Goal: Book appointment/travel/reservation

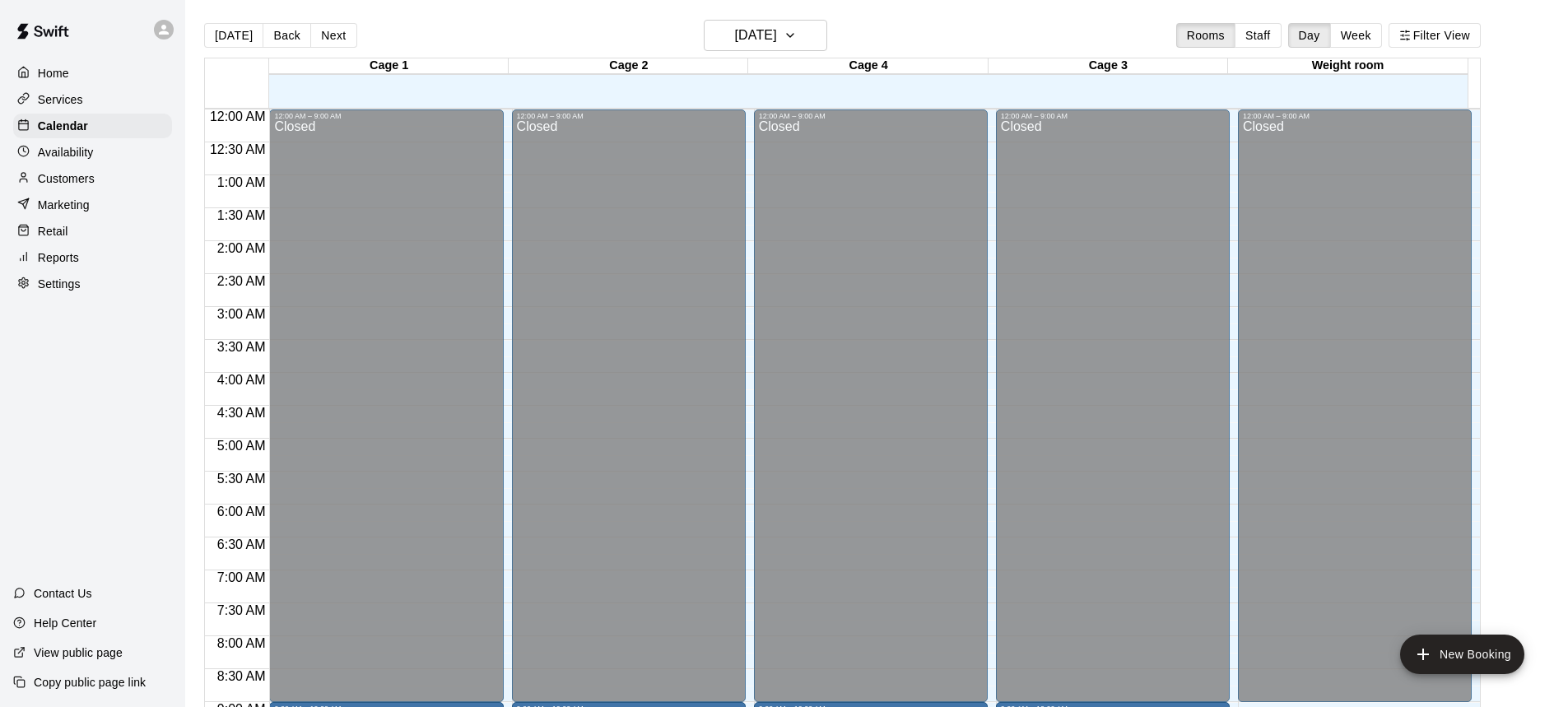
scroll to position [678, 0]
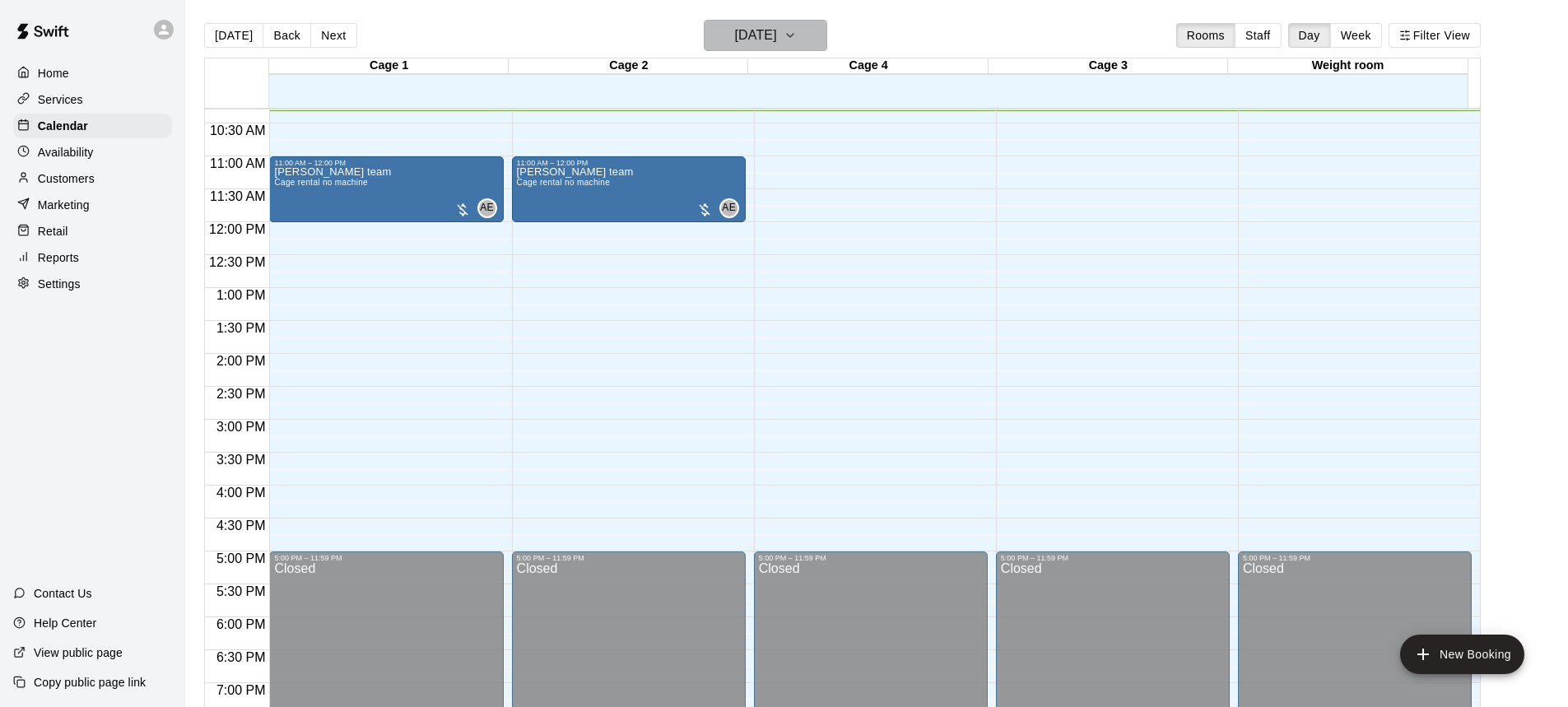
click at [825, 46] on button "[DATE]" at bounding box center [766, 35] width 123 height 31
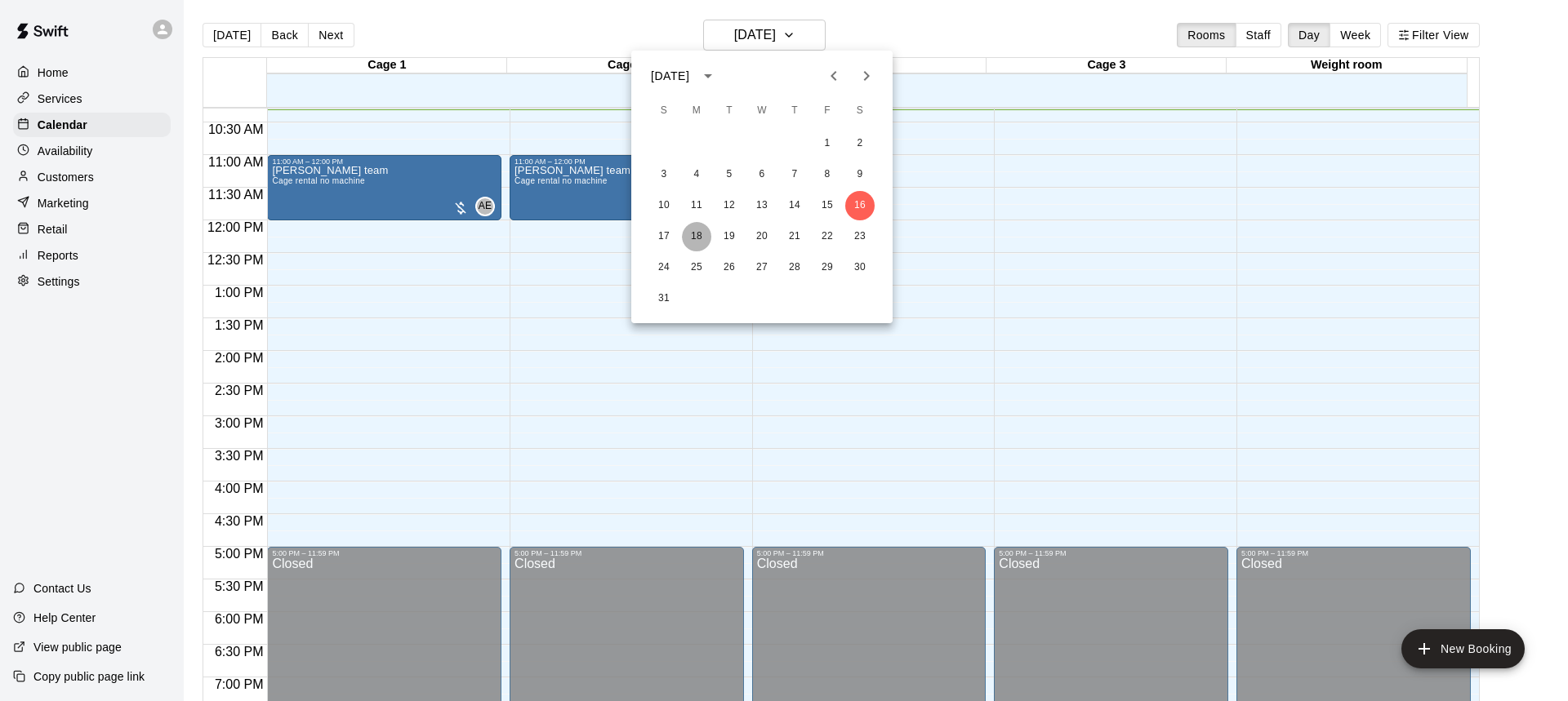
click at [693, 241] on button "18" at bounding box center [696, 236] width 30 height 30
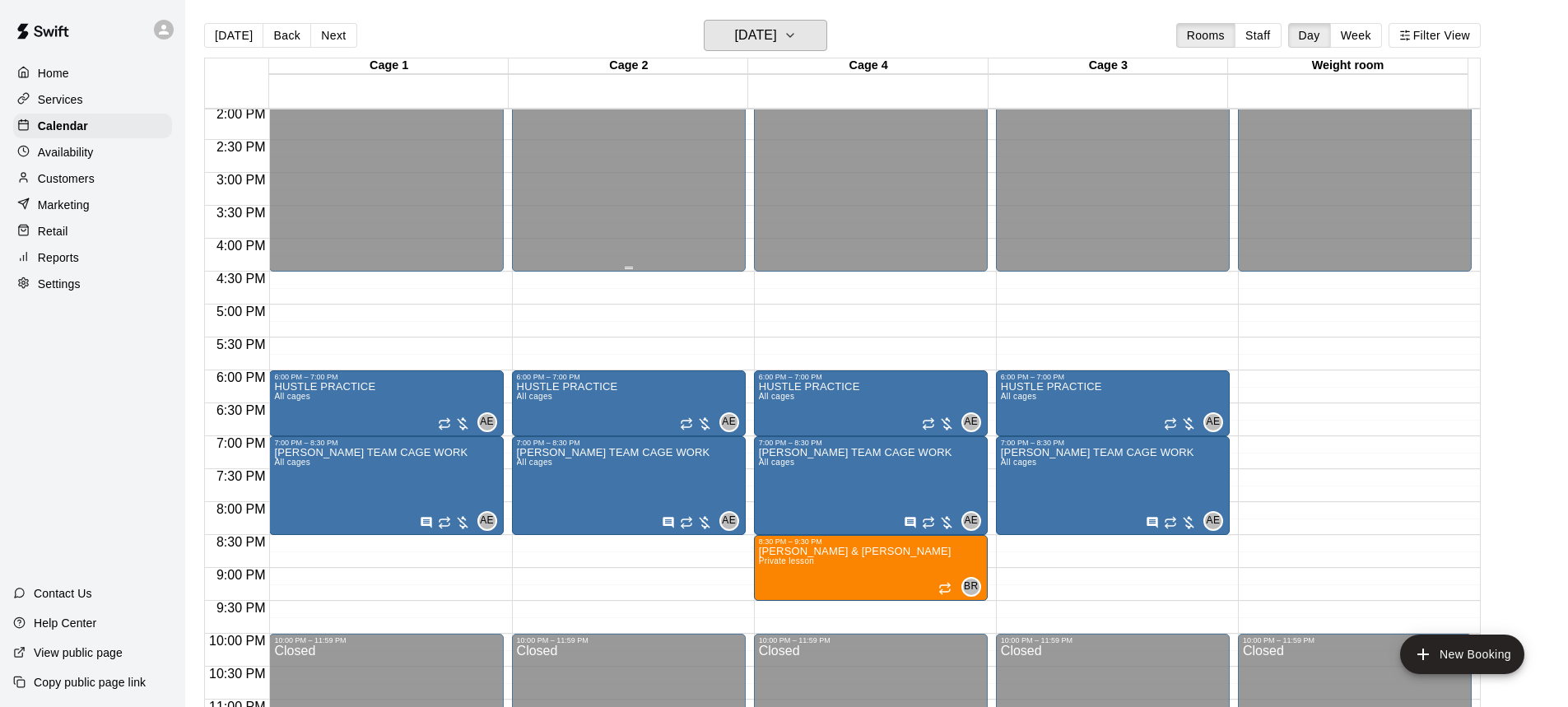
scroll to position [965, 0]
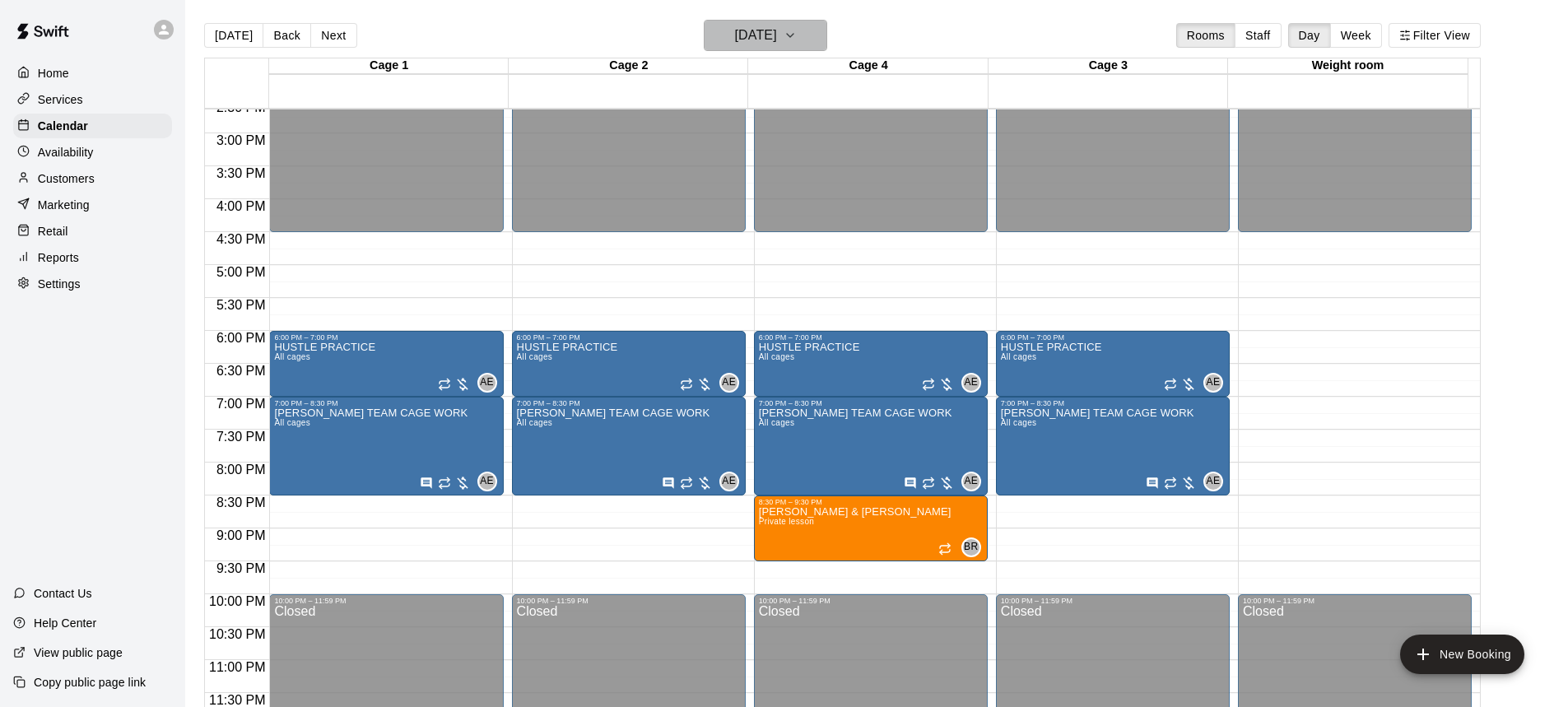
click at [797, 31] on icon "button" at bounding box center [791, 35] width 14 height 19
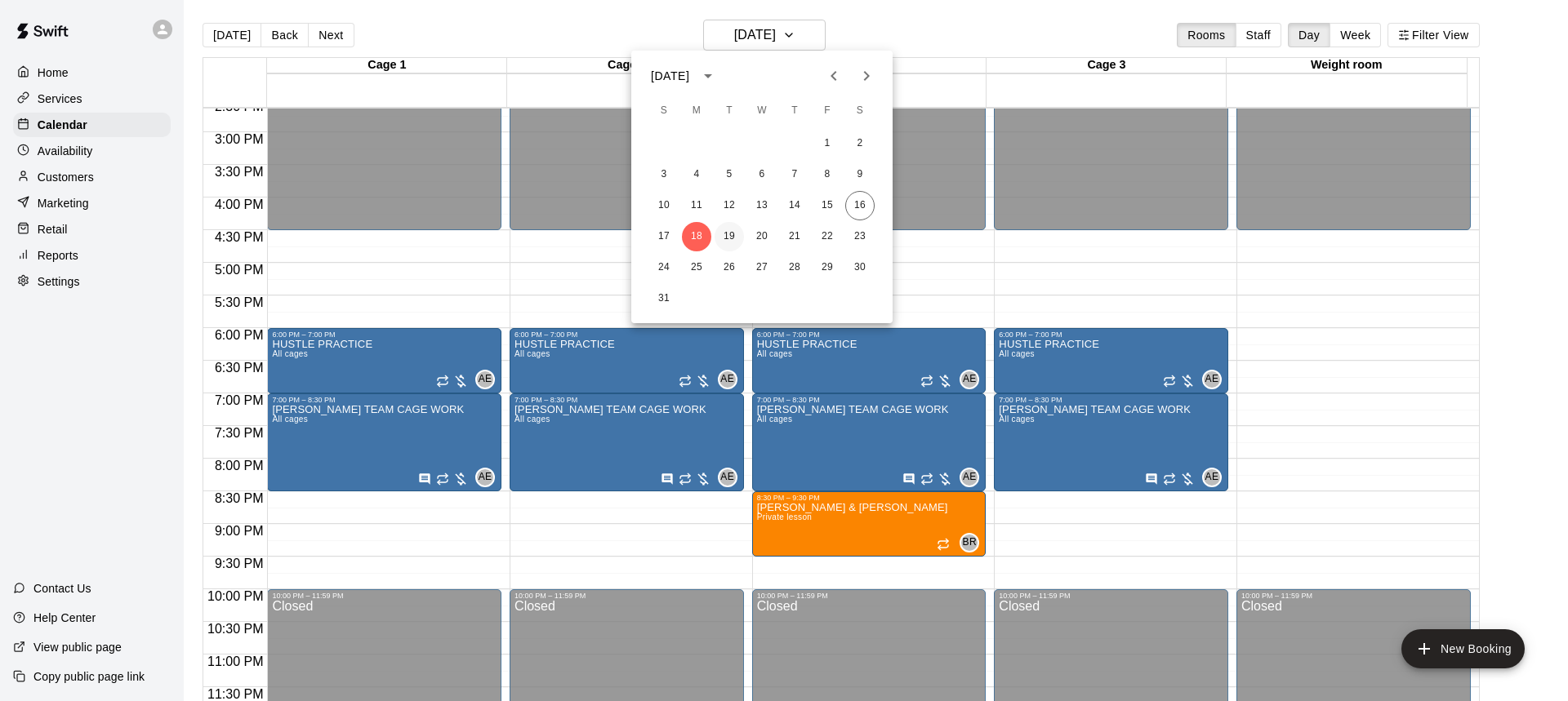
click at [735, 240] on button "19" at bounding box center [729, 236] width 30 height 30
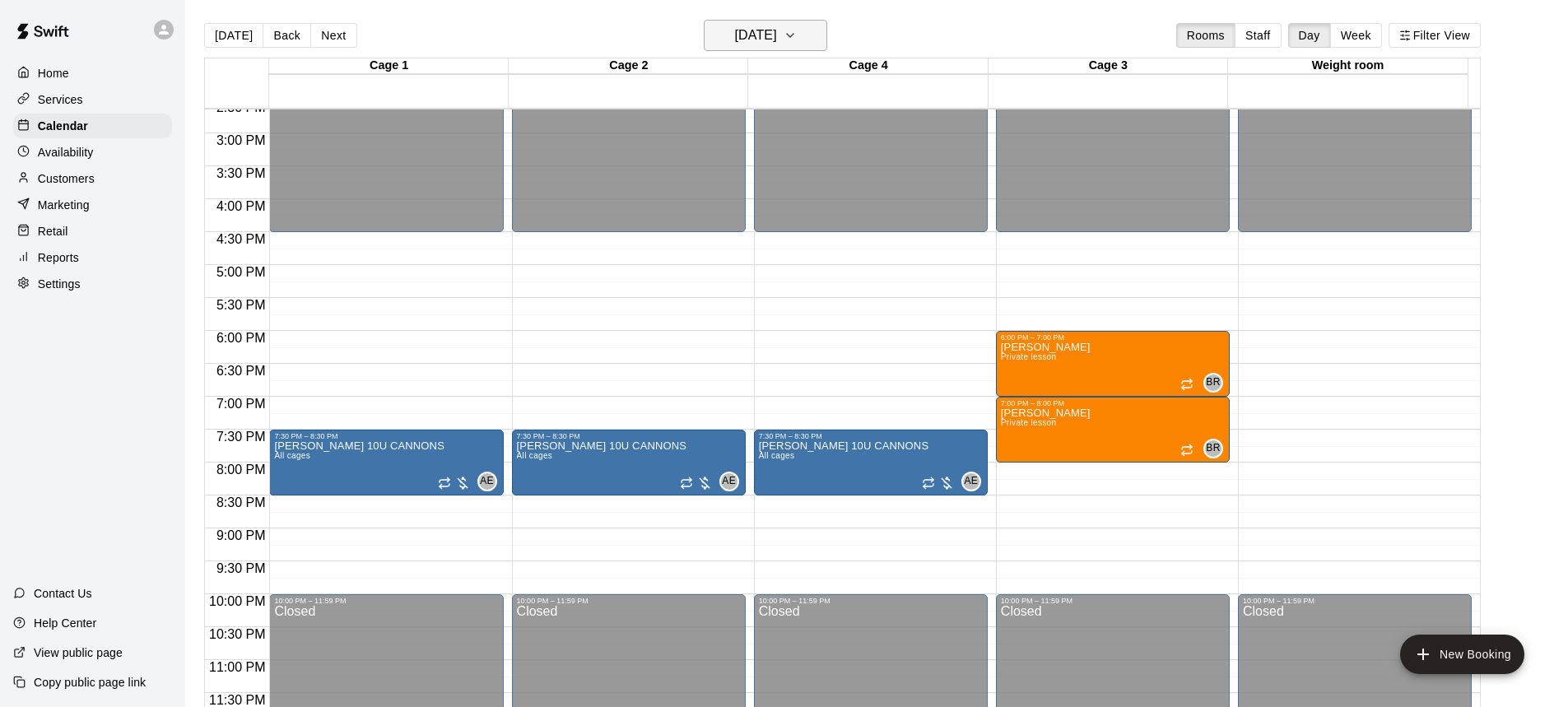
click at [777, 48] on button "[DATE]" at bounding box center [766, 35] width 123 height 31
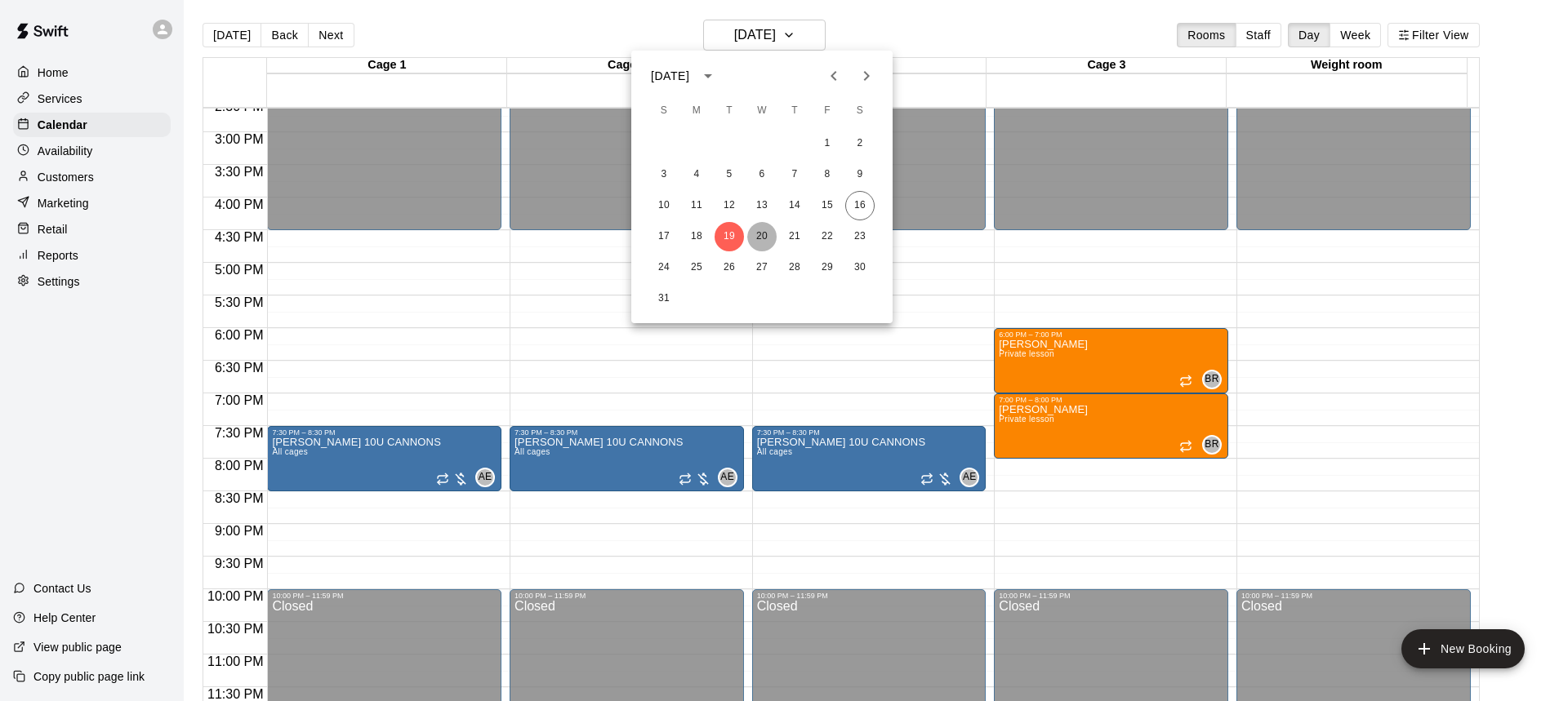
click at [754, 238] on button "20" at bounding box center [762, 236] width 30 height 30
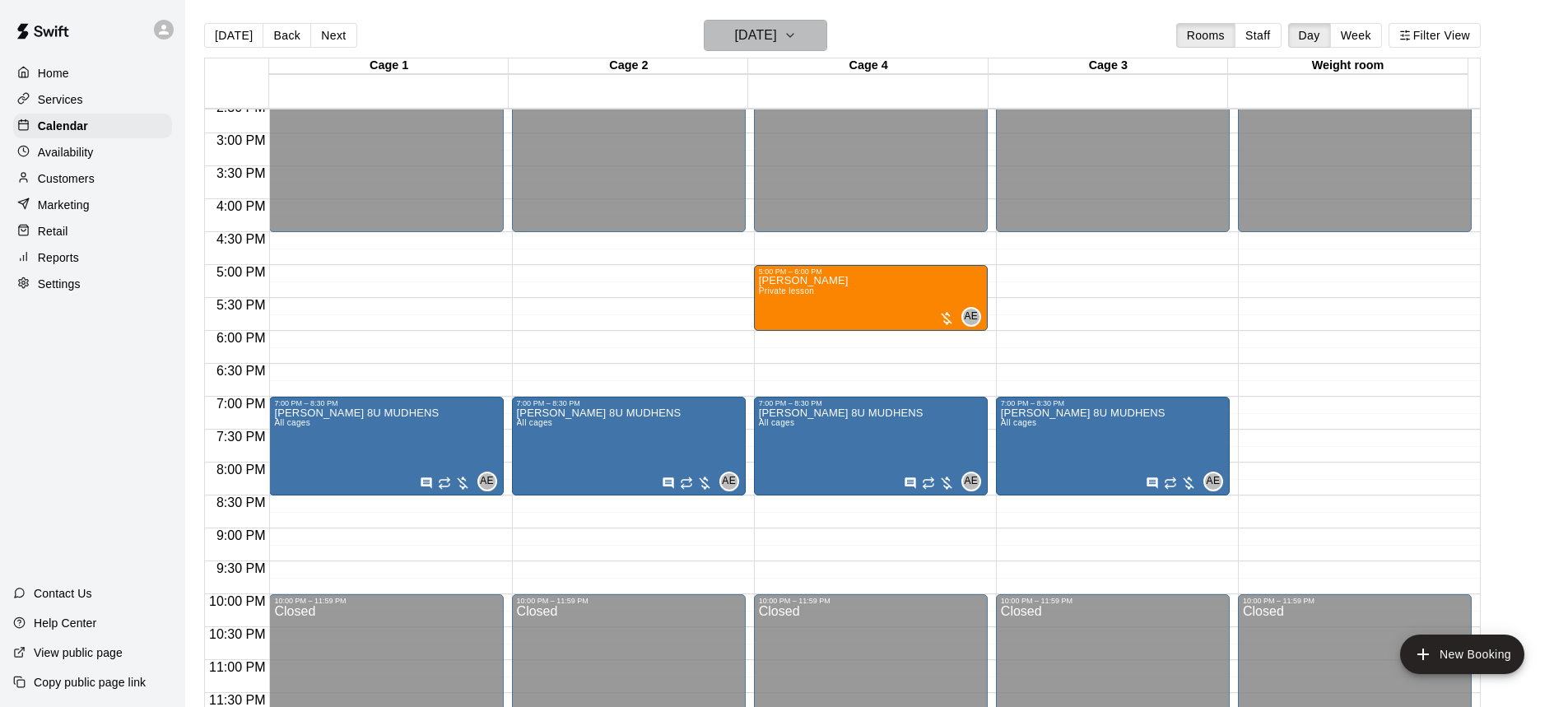
click at [797, 42] on icon "button" at bounding box center [791, 35] width 14 height 19
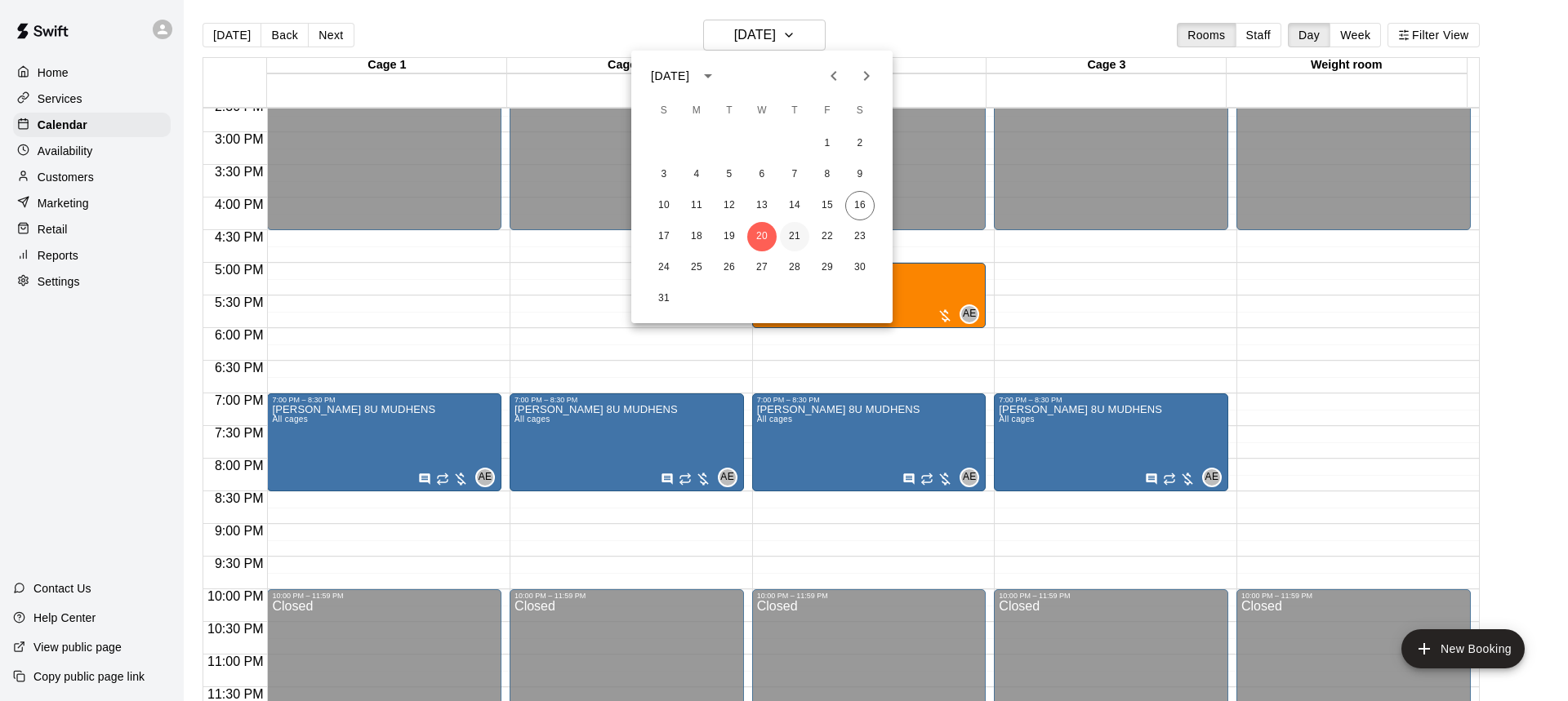
click at [795, 232] on button "21" at bounding box center [794, 236] width 30 height 30
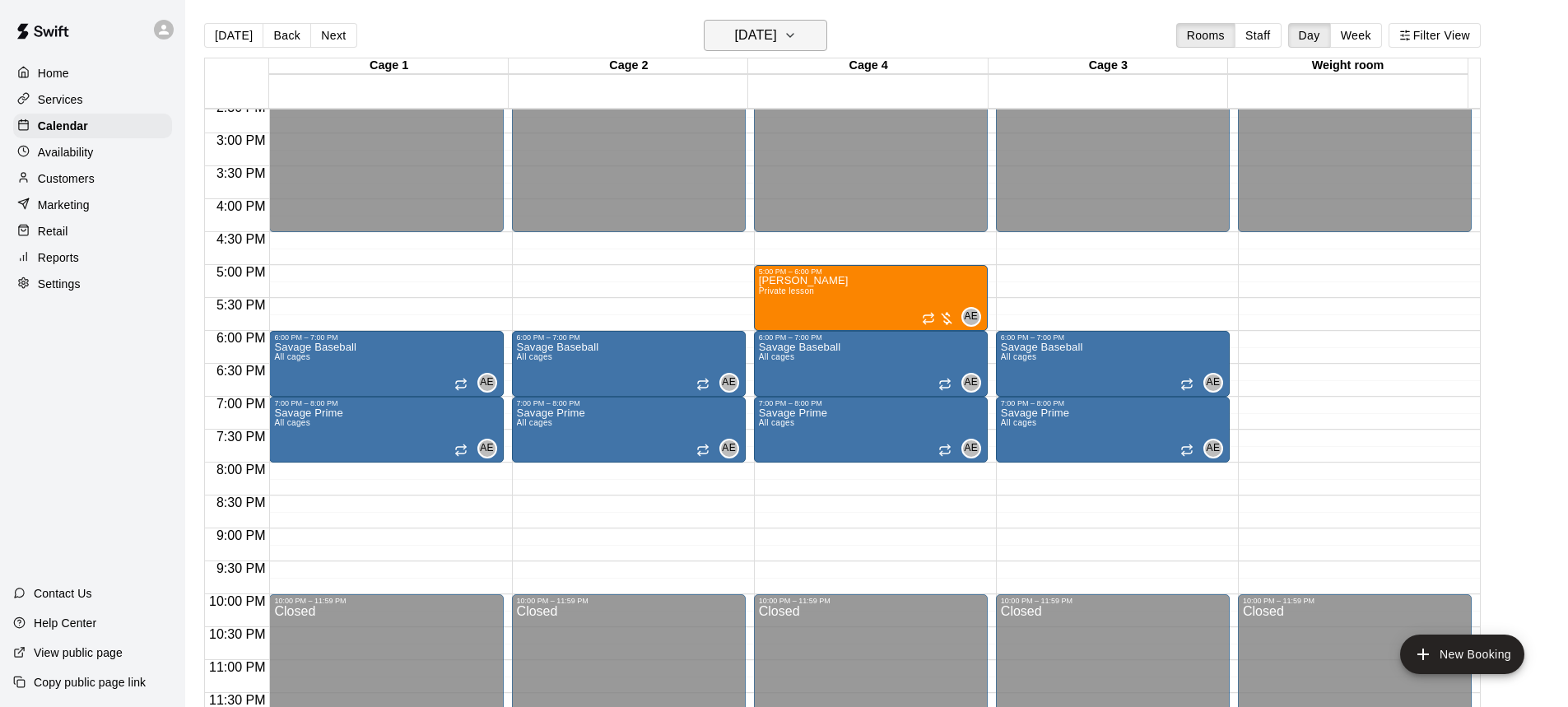
click at [797, 39] on icon "button" at bounding box center [791, 35] width 14 height 19
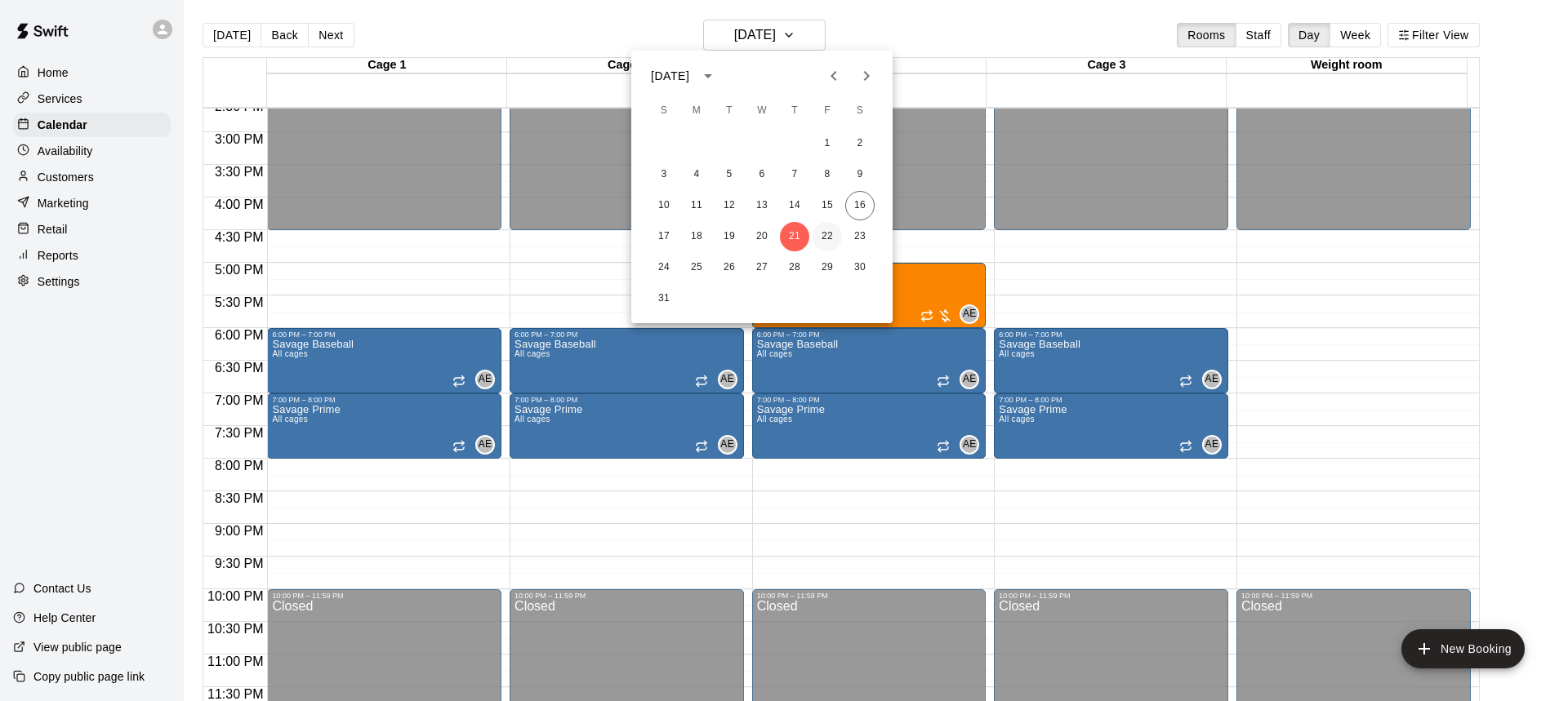
click at [835, 237] on button "22" at bounding box center [828, 236] width 30 height 30
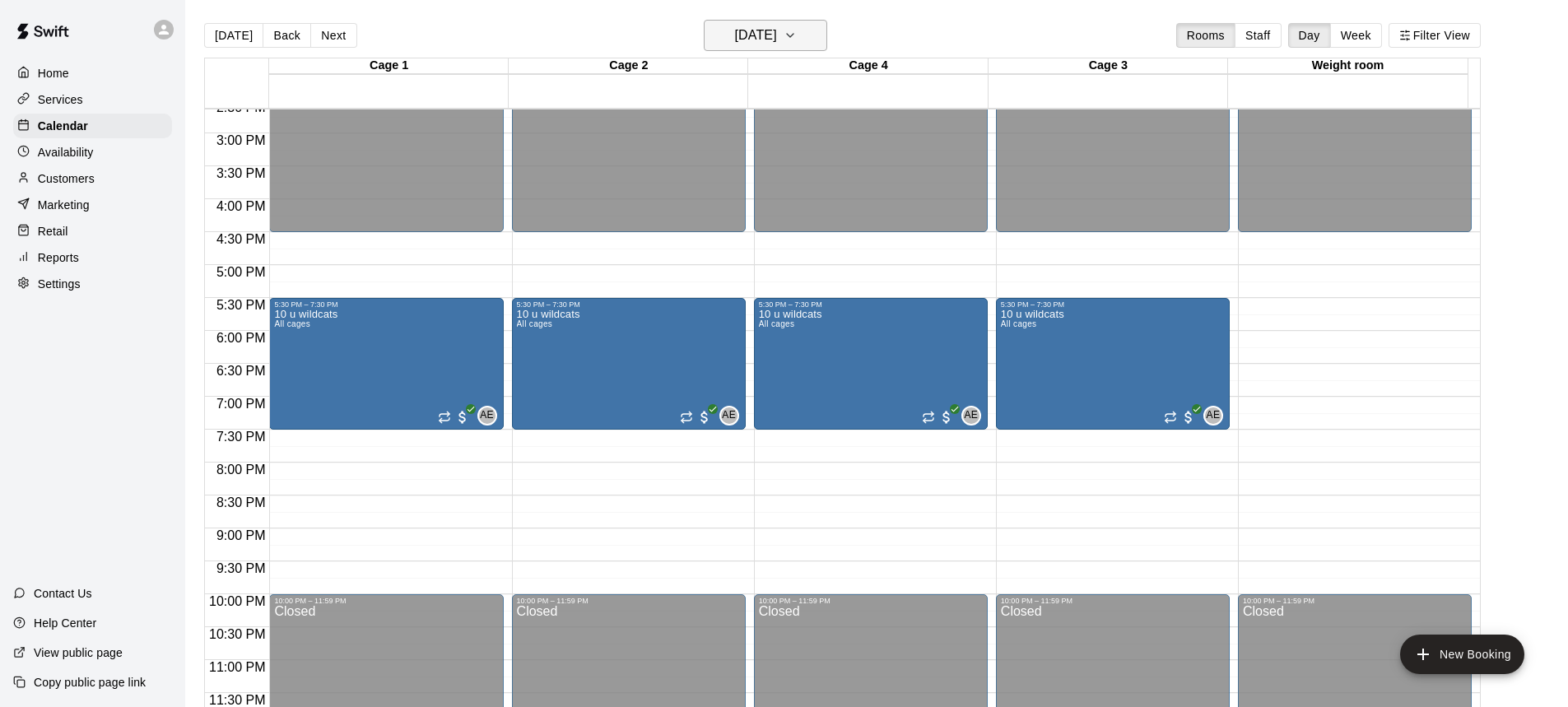
click at [765, 44] on h6 "[DATE]" at bounding box center [756, 36] width 42 height 23
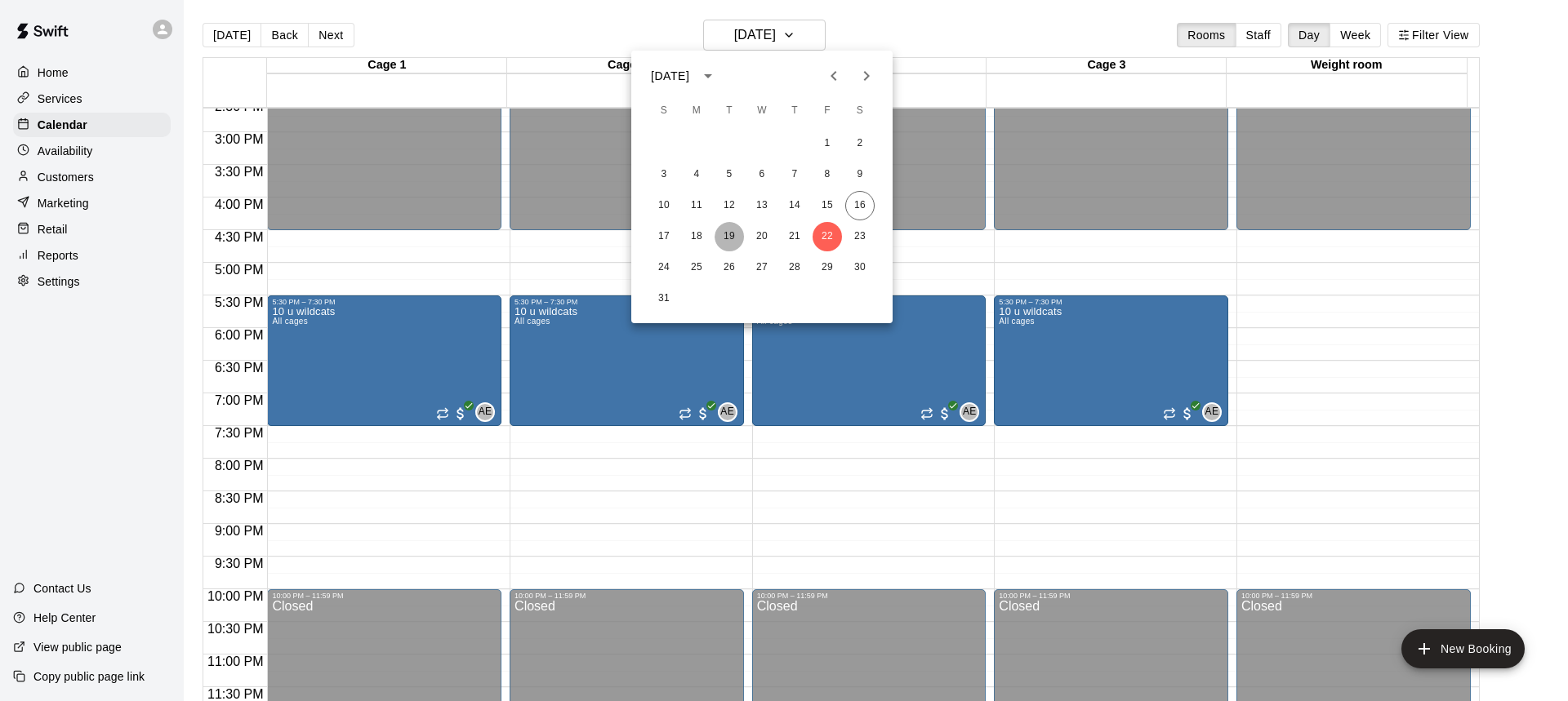
click at [721, 235] on button "19" at bounding box center [729, 236] width 30 height 30
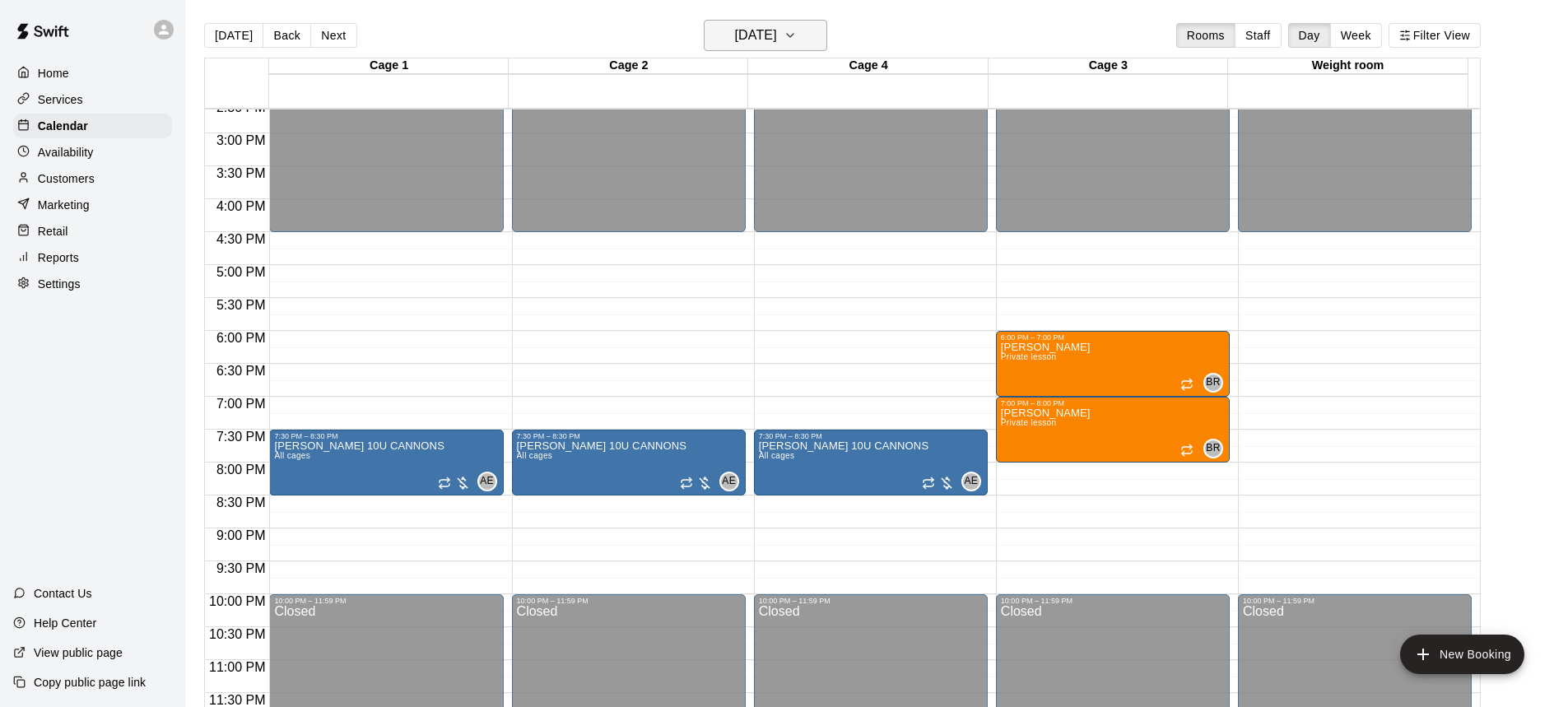
click at [811, 39] on button "[DATE]" at bounding box center [766, 35] width 123 height 31
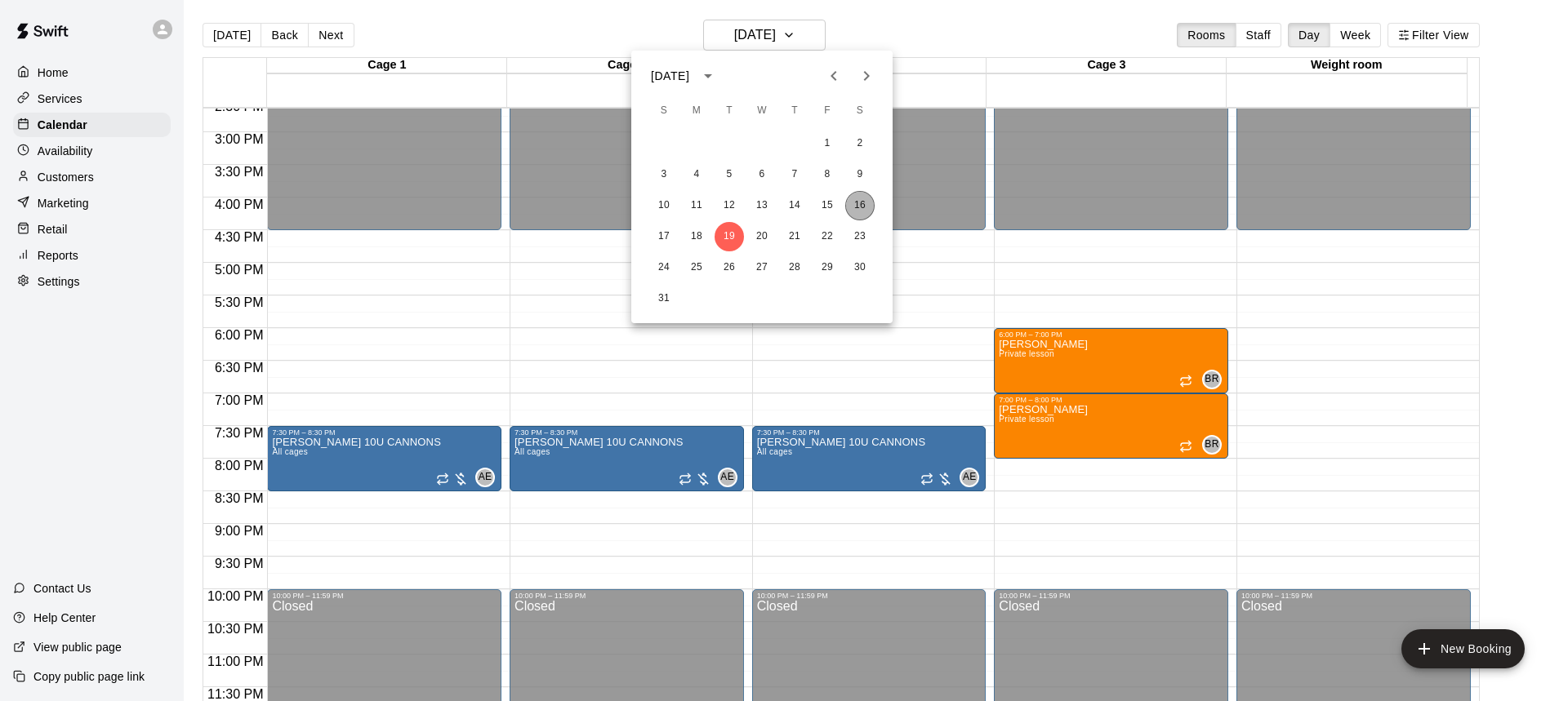
click at [861, 209] on button "16" at bounding box center [860, 206] width 30 height 30
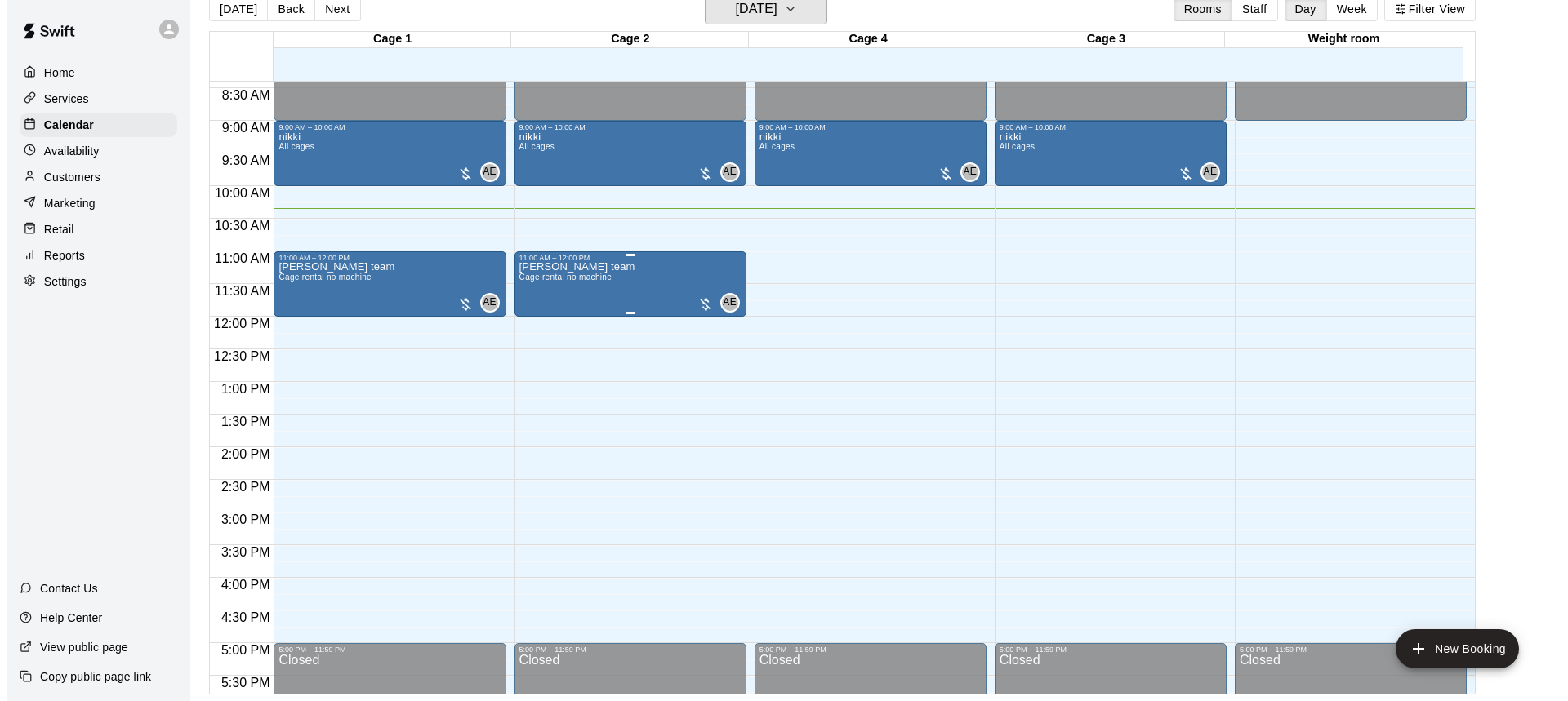
scroll to position [468, 0]
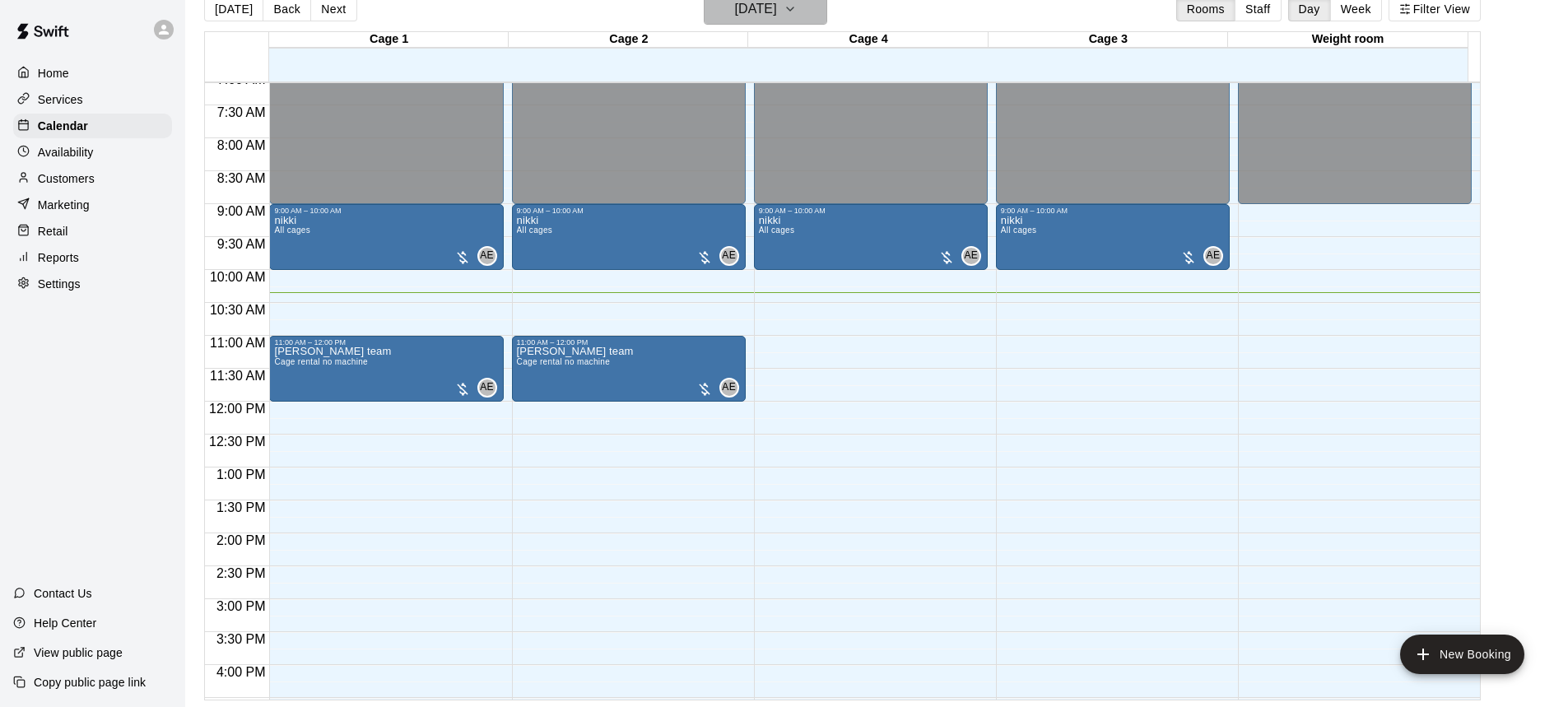
click at [777, 7] on h6 "[DATE]" at bounding box center [756, 9] width 42 height 23
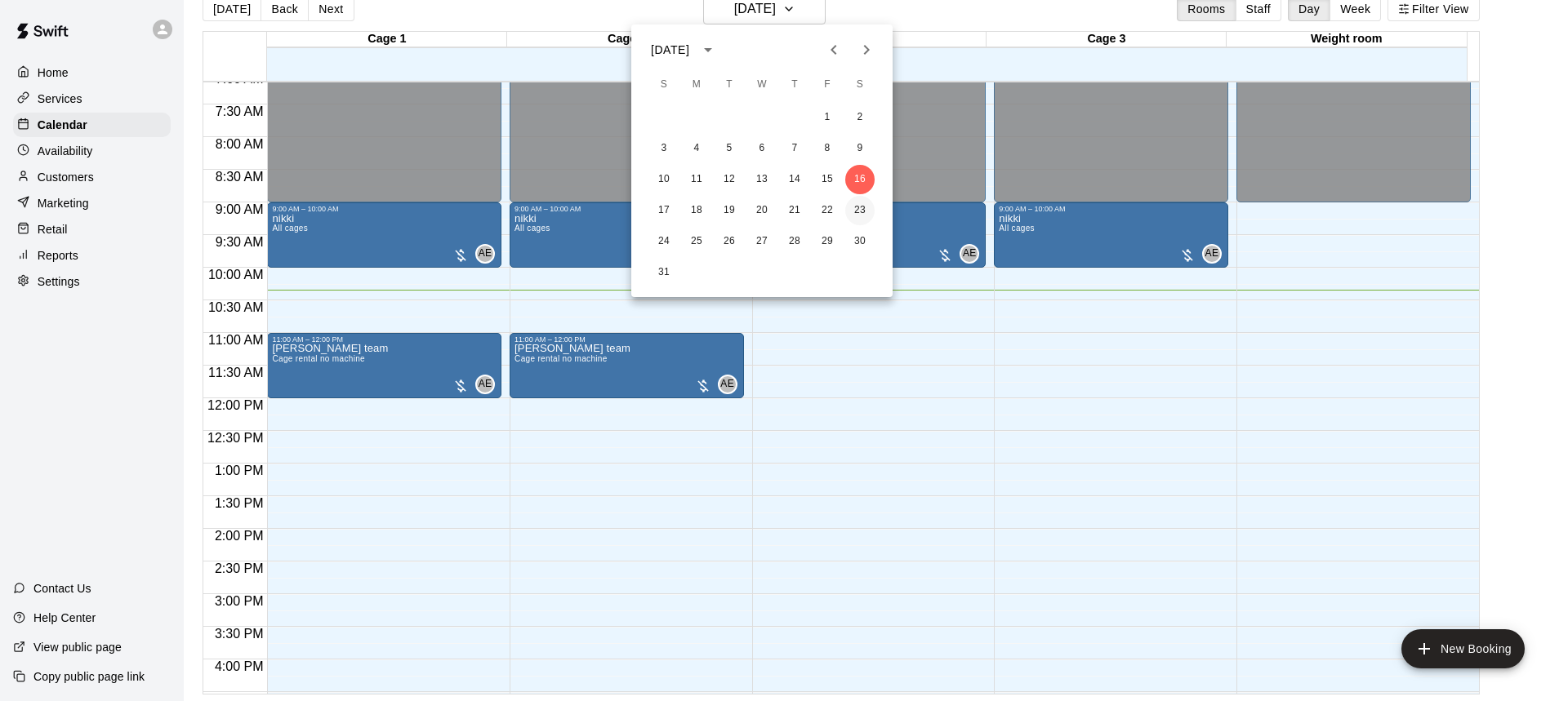
click at [852, 212] on button "23" at bounding box center [860, 210] width 30 height 30
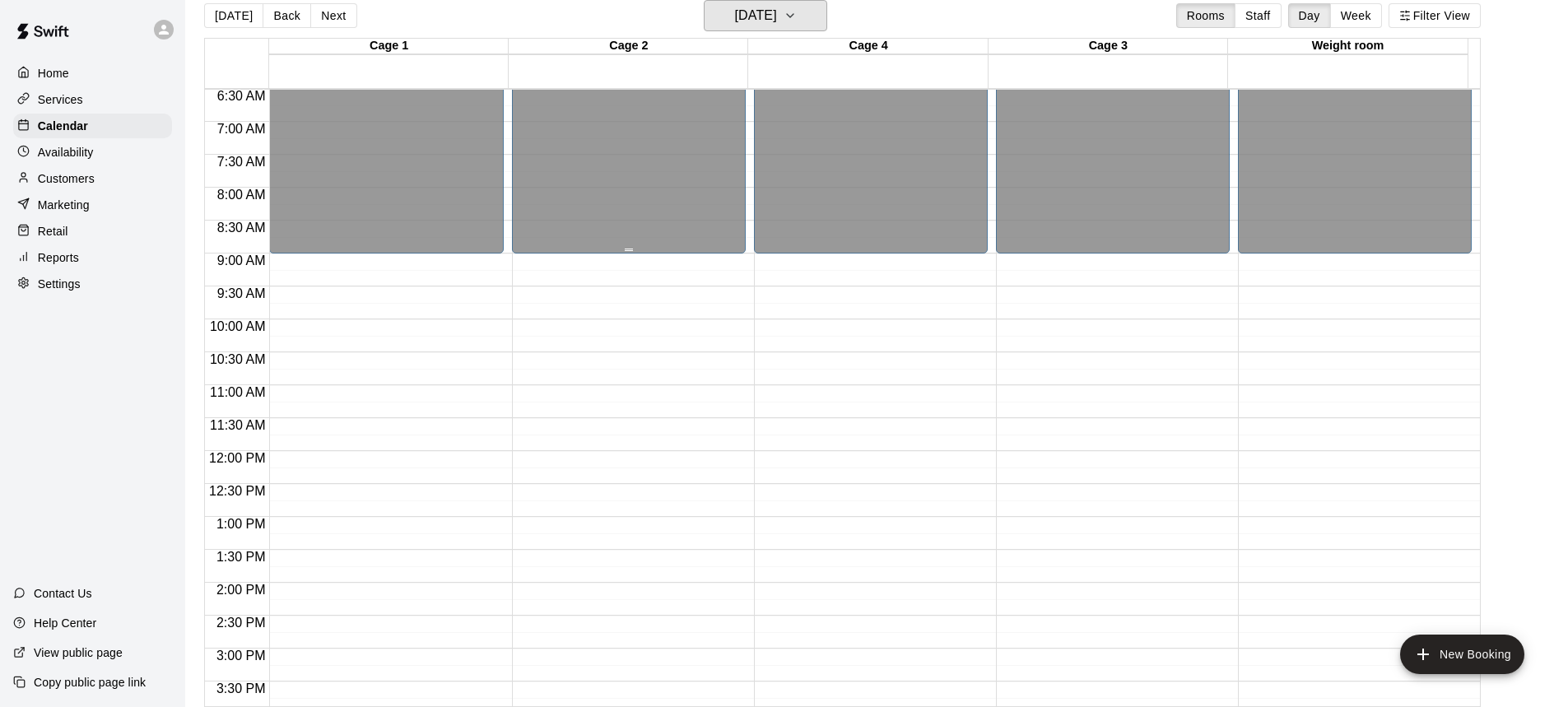
scroll to position [390, 0]
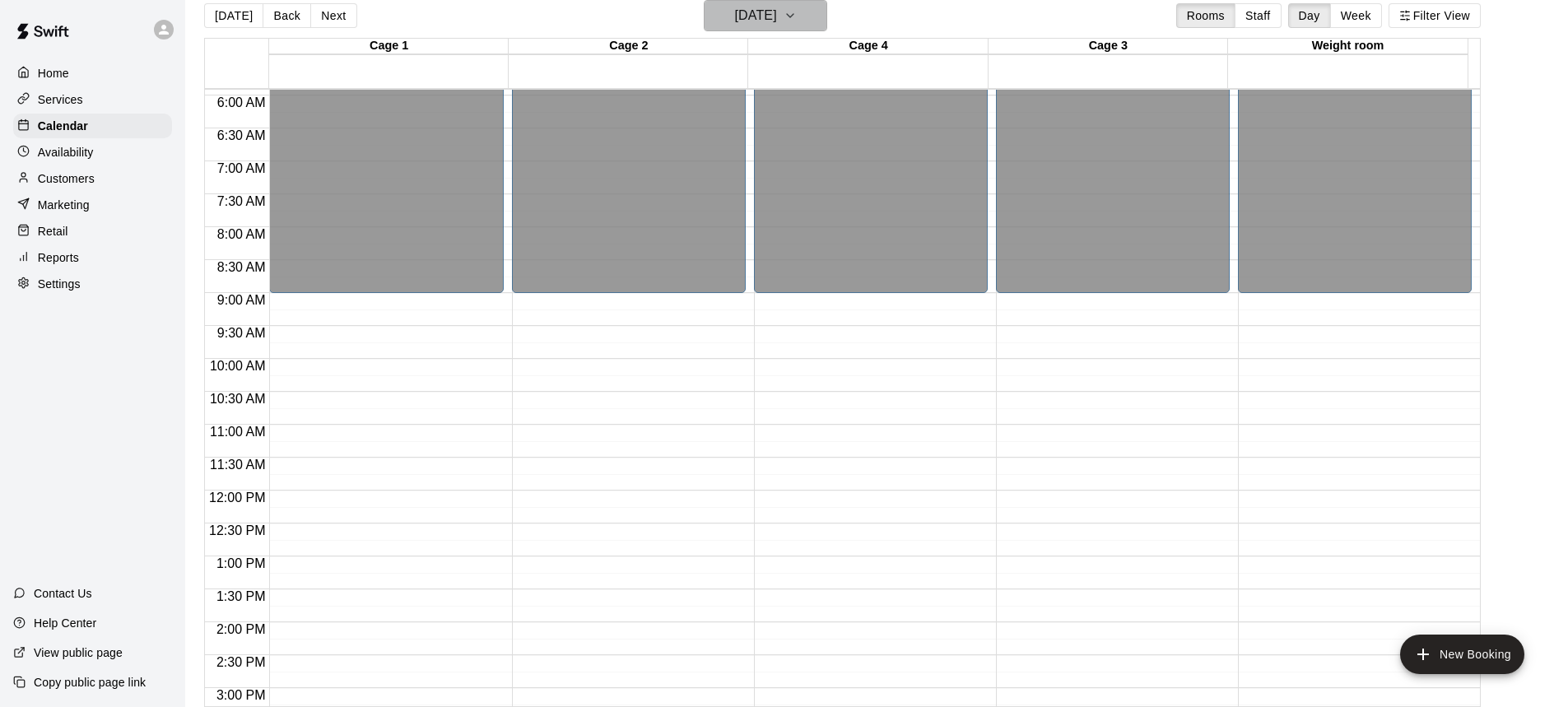
click at [827, 25] on button "[DATE]" at bounding box center [766, 15] width 123 height 31
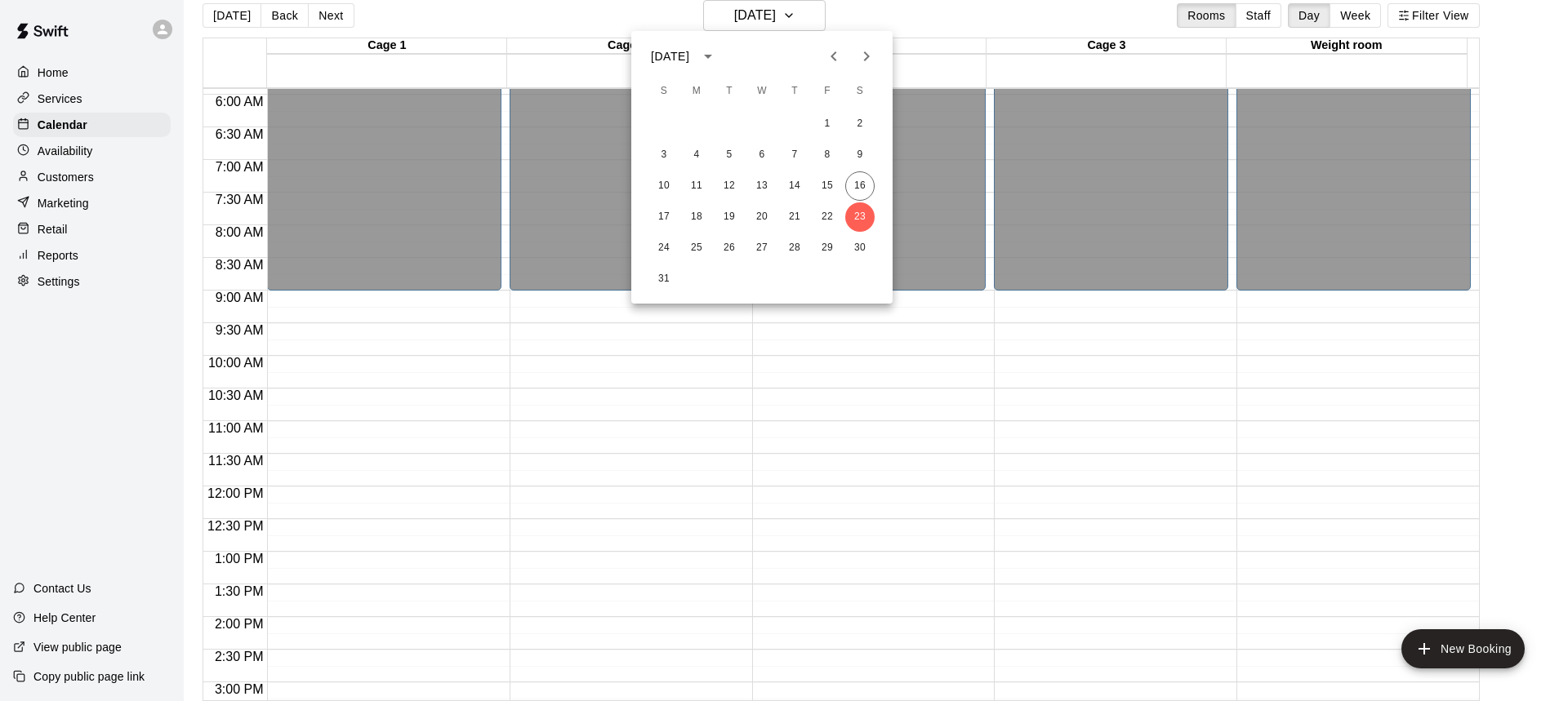
click at [857, 264] on div "1 2 3 4 5 6 7 8 9 10 11 12 13 14 15 16 17 18 19 20 21 22 23 24 25 26 27 28 29 3…" at bounding box center [762, 202] width 261 height 187
click at [860, 256] on button "30" at bounding box center [860, 248] width 30 height 30
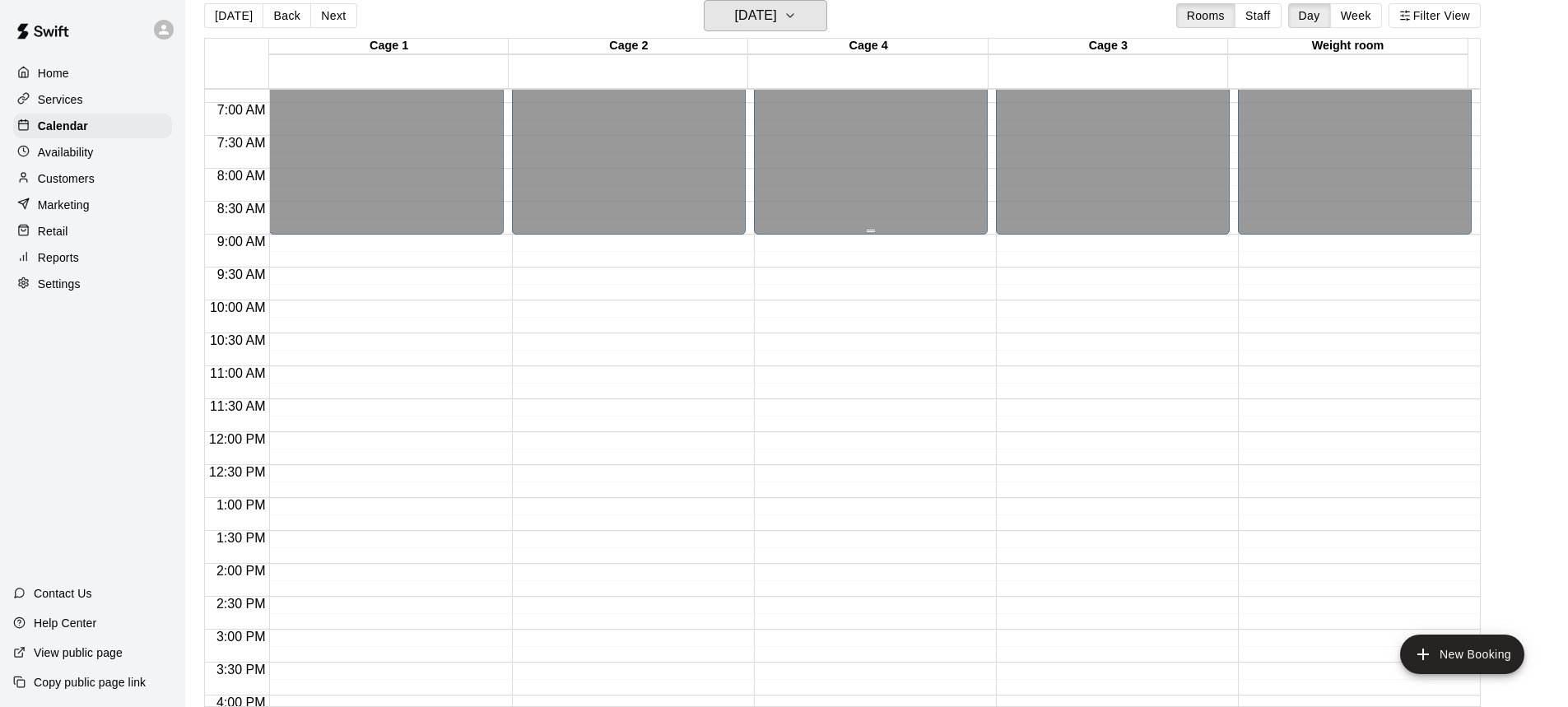
scroll to position [307, 0]
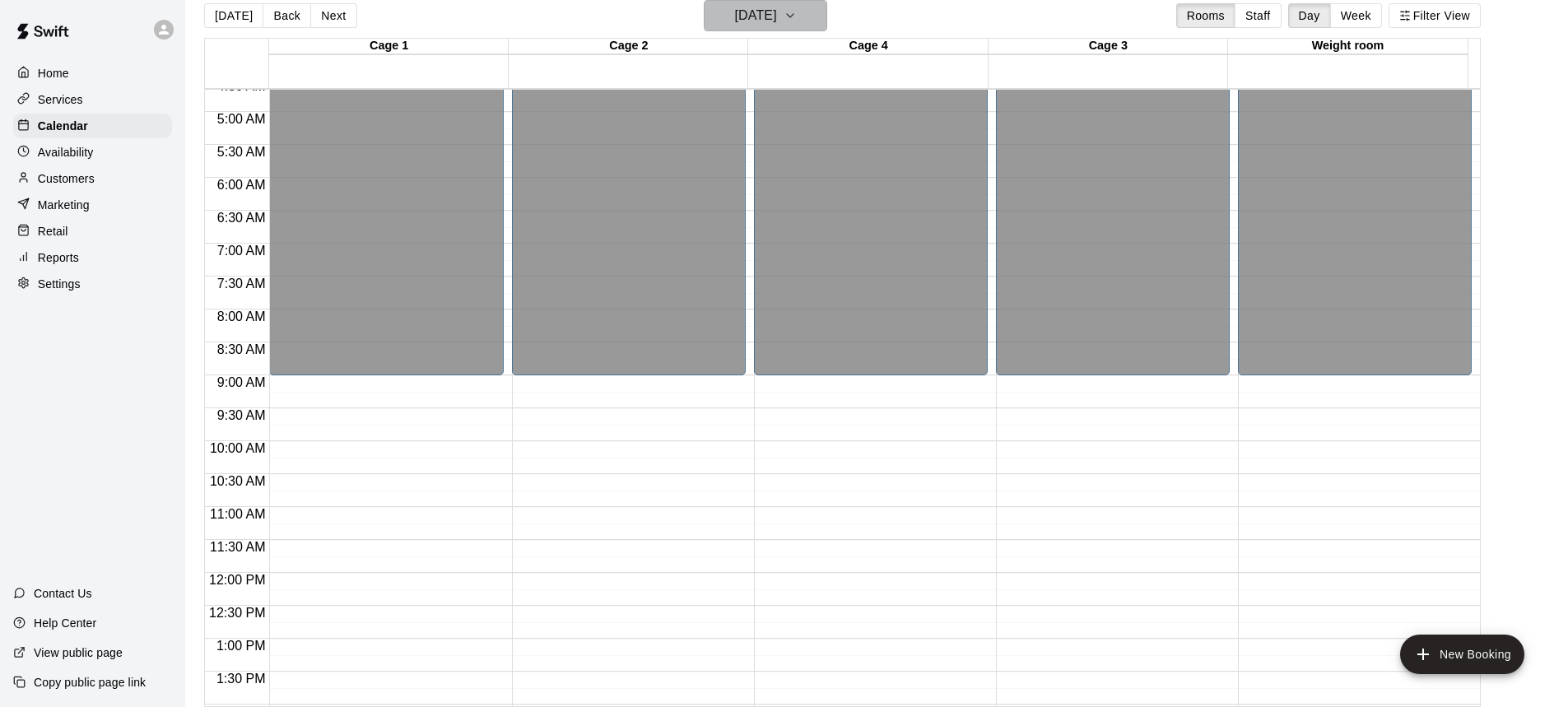
click at [797, 24] on icon "button" at bounding box center [791, 15] width 14 height 19
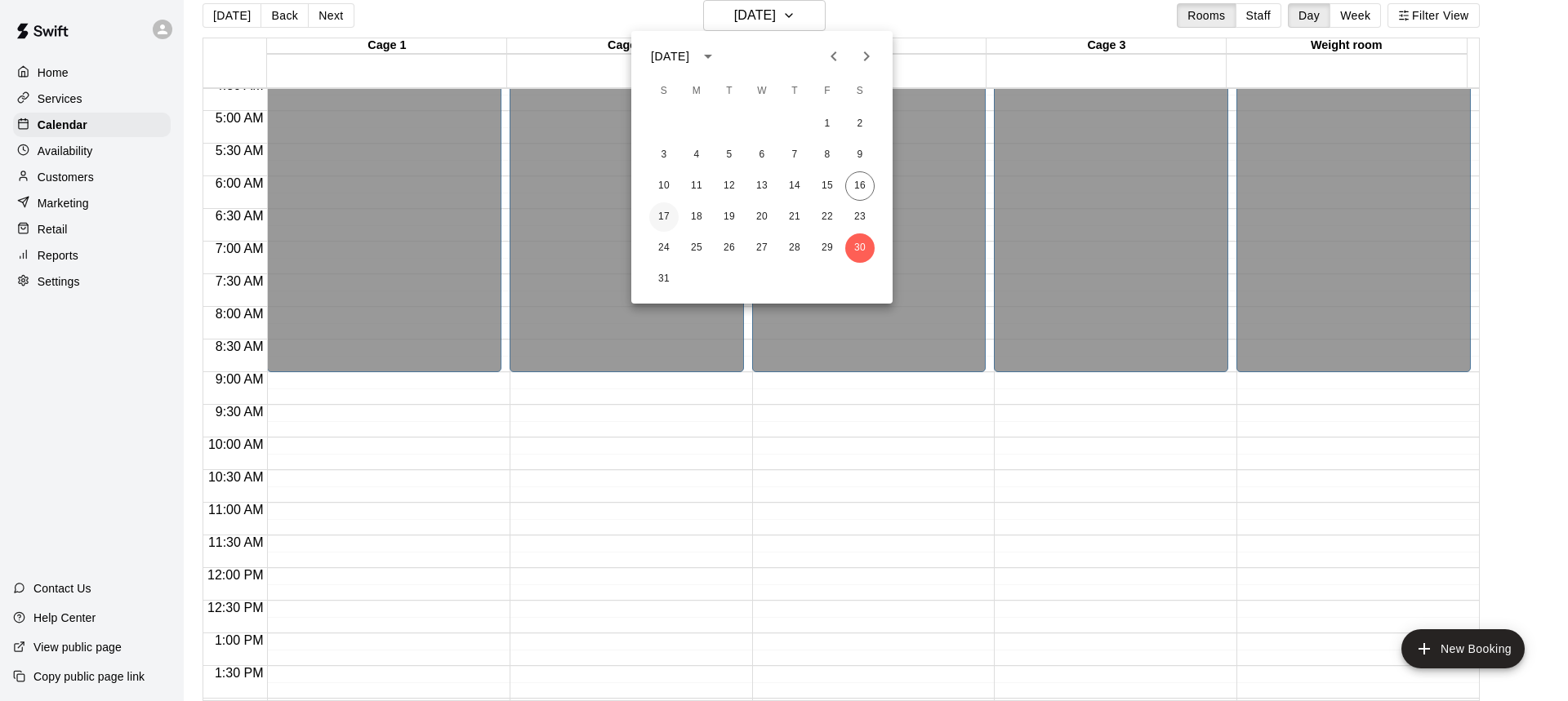
click at [654, 219] on button "17" at bounding box center [664, 217] width 30 height 30
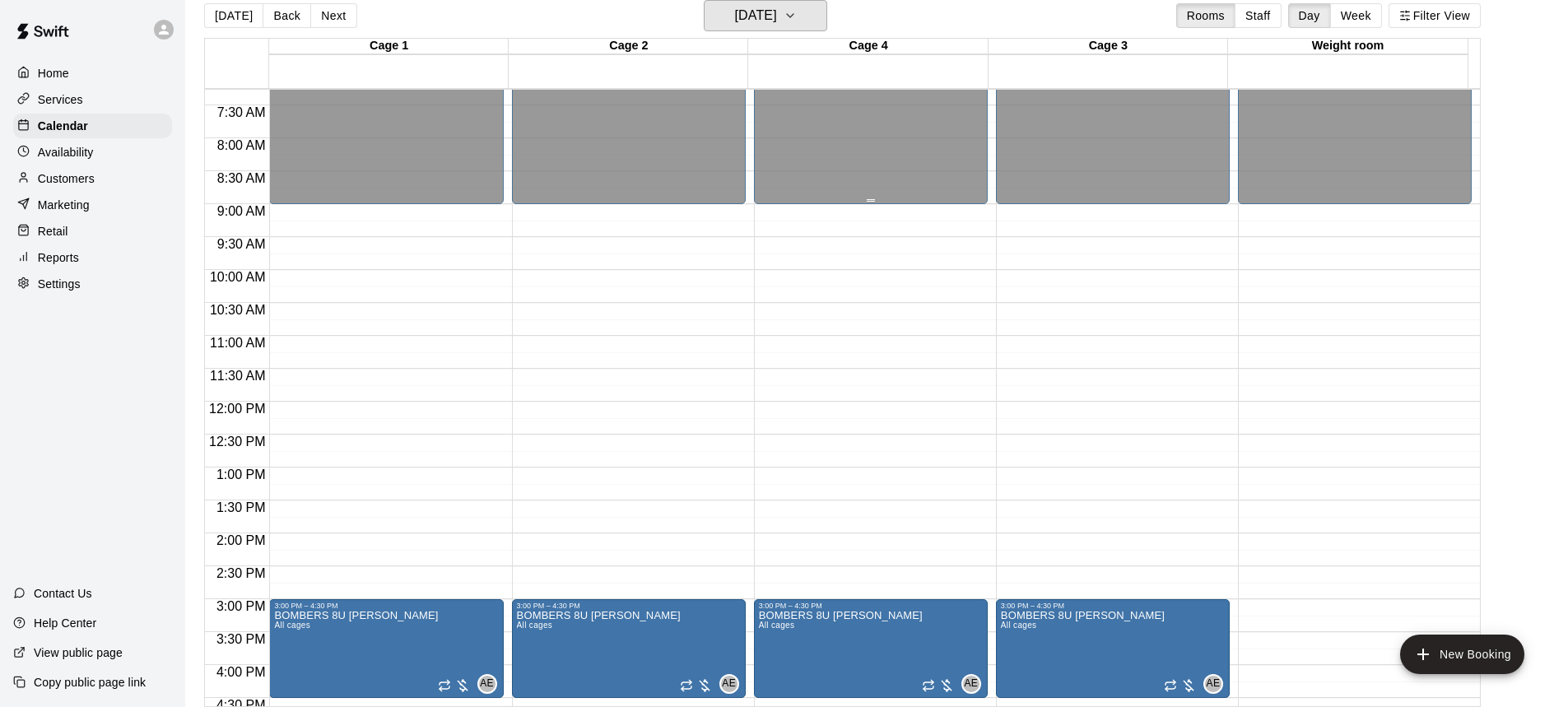
scroll to position [637, 0]
